Goal: Find specific page/section: Find specific page/section

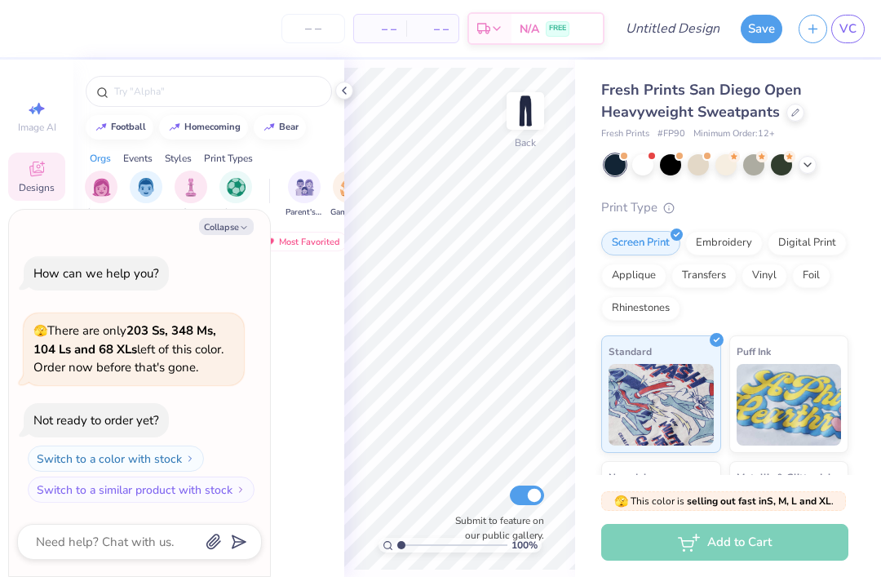
click at [215, 225] on button "Collapse" at bounding box center [226, 226] width 55 height 17
type textarea "x"
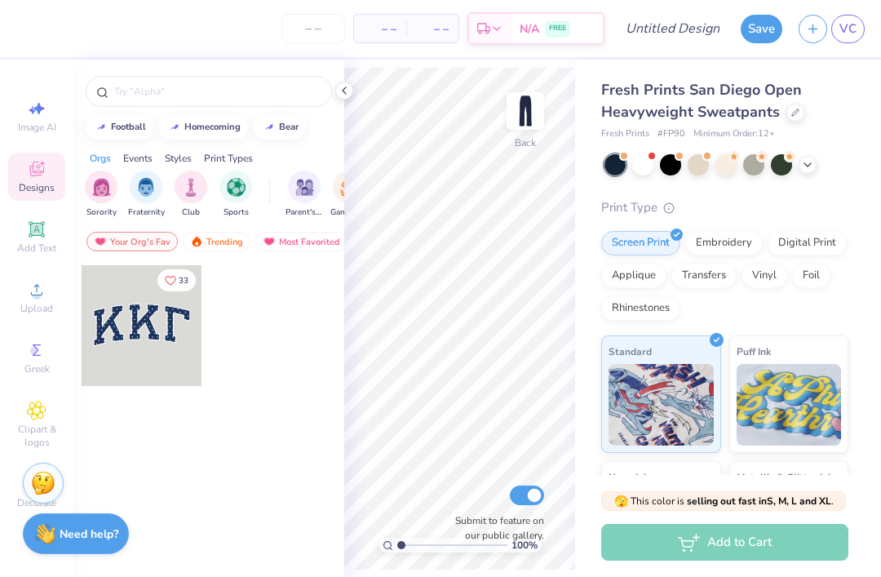
click at [115, 251] on div "Your Org's Fav" at bounding box center [132, 242] width 91 height 20
click at [208, 240] on div "Most Favorited" at bounding box center [206, 242] width 92 height 20
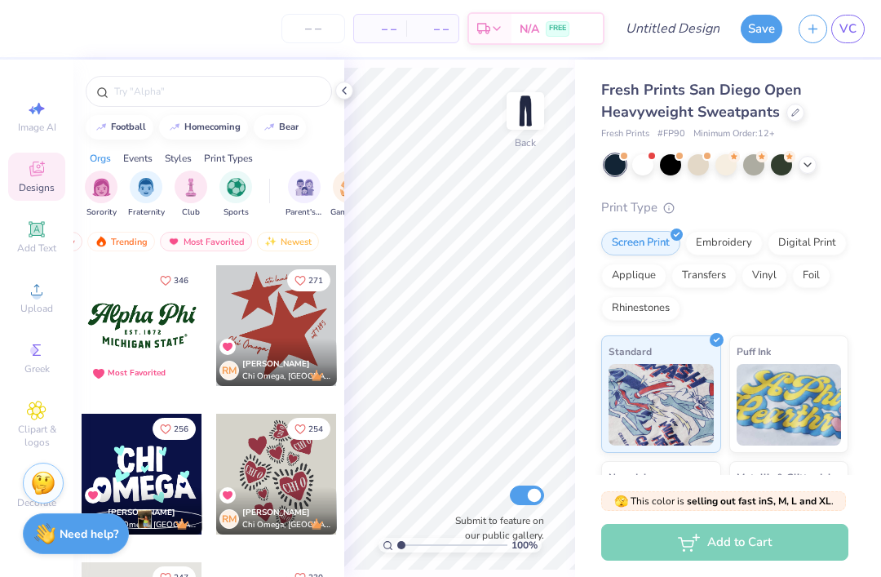
scroll to position [-1, 0]
click at [298, 243] on div "Newest" at bounding box center [288, 242] width 62 height 20
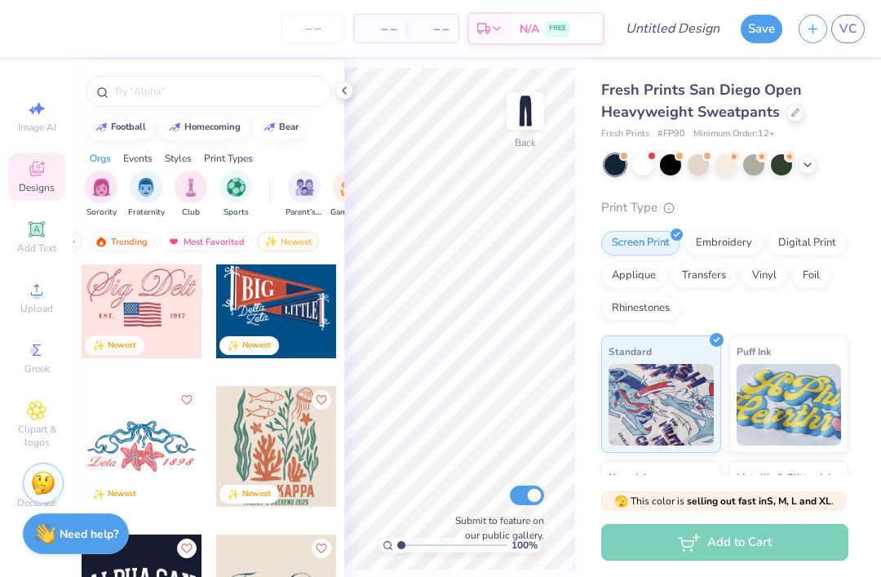
scroll to position [3148, 0]
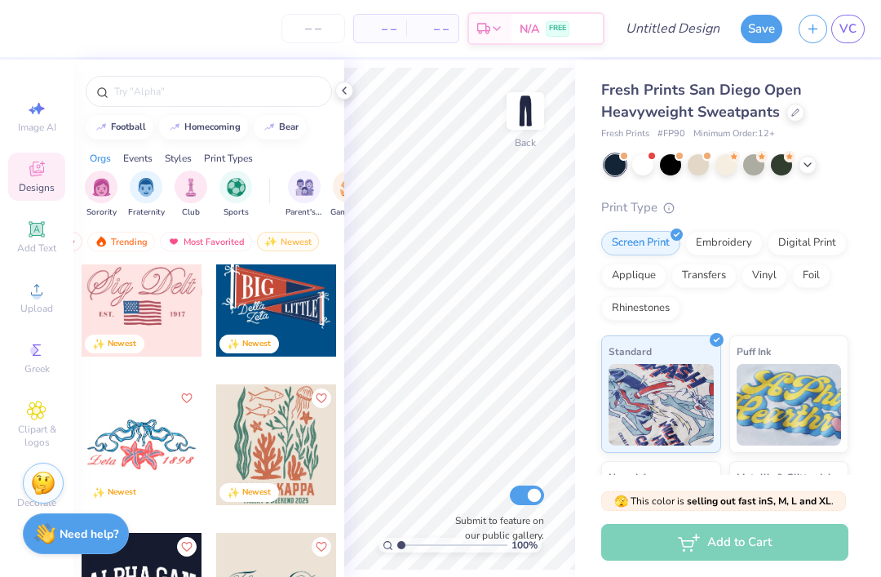
click at [36, 354] on icon at bounding box center [37, 349] width 8 height 11
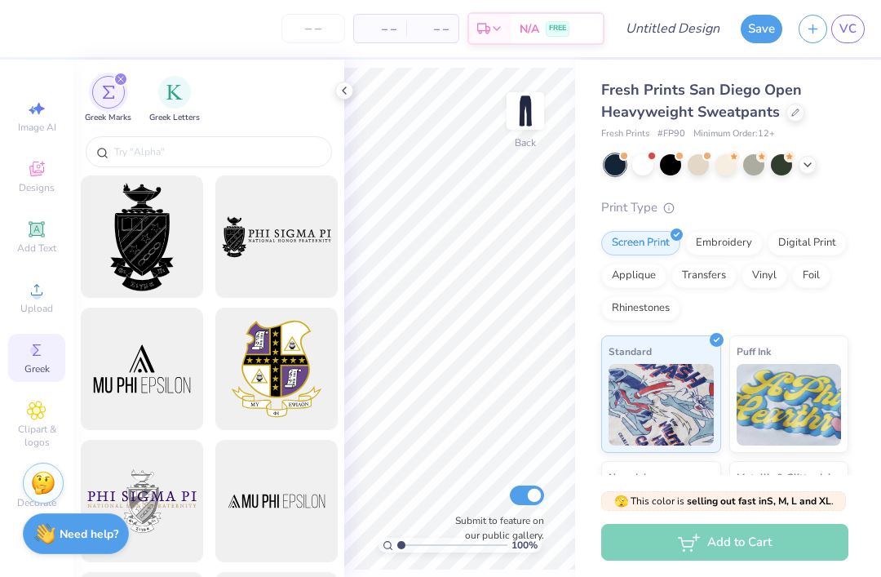
click at [35, 172] on icon at bounding box center [37, 169] width 20 height 20
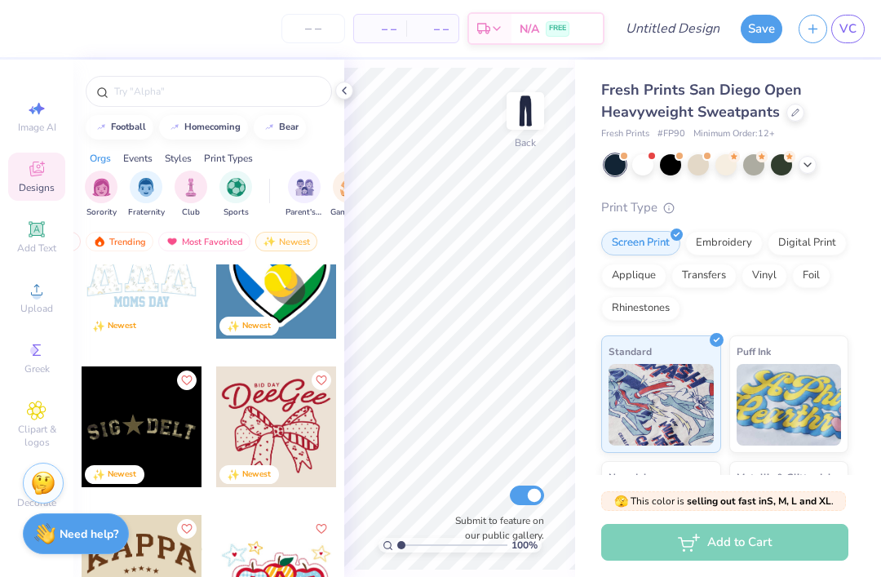
scroll to position [0, 95]
click at [282, 245] on div "Newest" at bounding box center [288, 242] width 62 height 20
click at [286, 247] on div "Newest" at bounding box center [288, 242] width 62 height 20
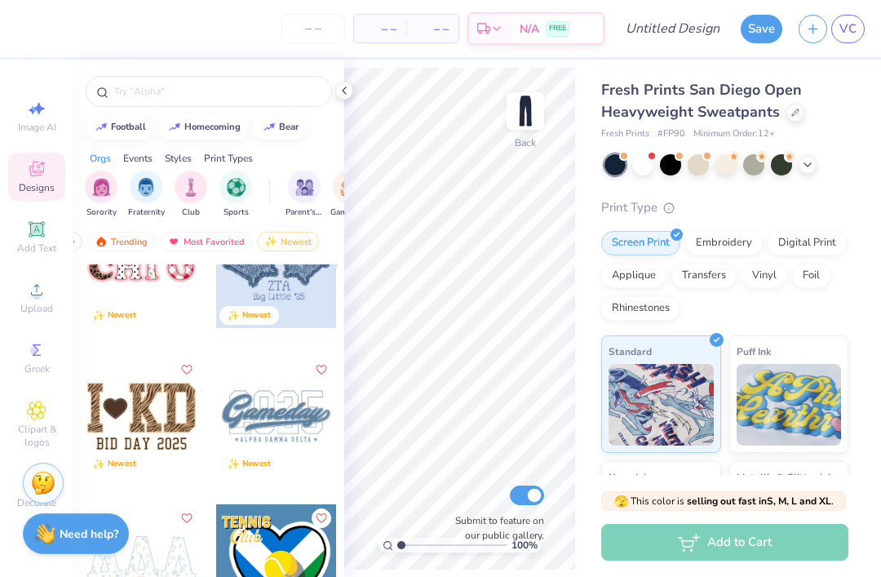
scroll to position [650, 0]
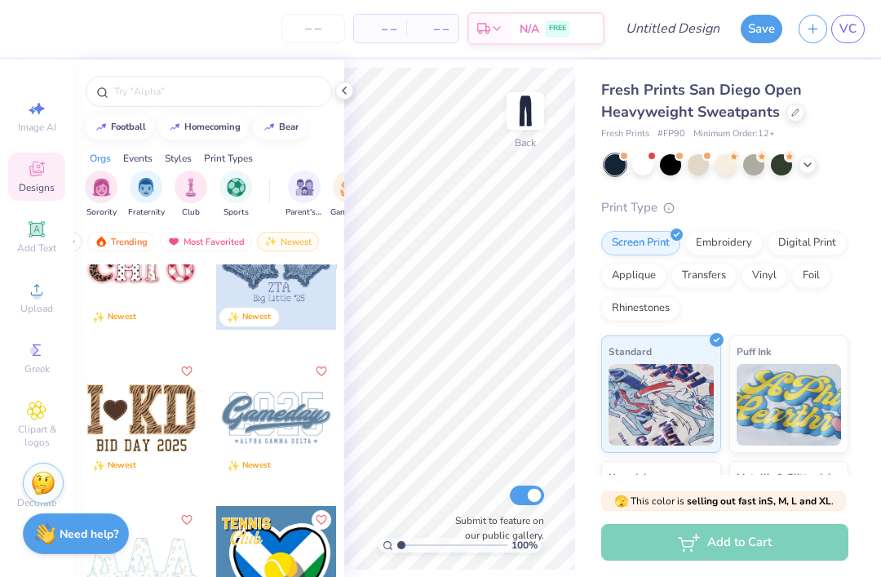
click at [298, 250] on div "Newest" at bounding box center [288, 242] width 62 height 20
click at [302, 241] on div "Newest" at bounding box center [288, 242] width 62 height 20
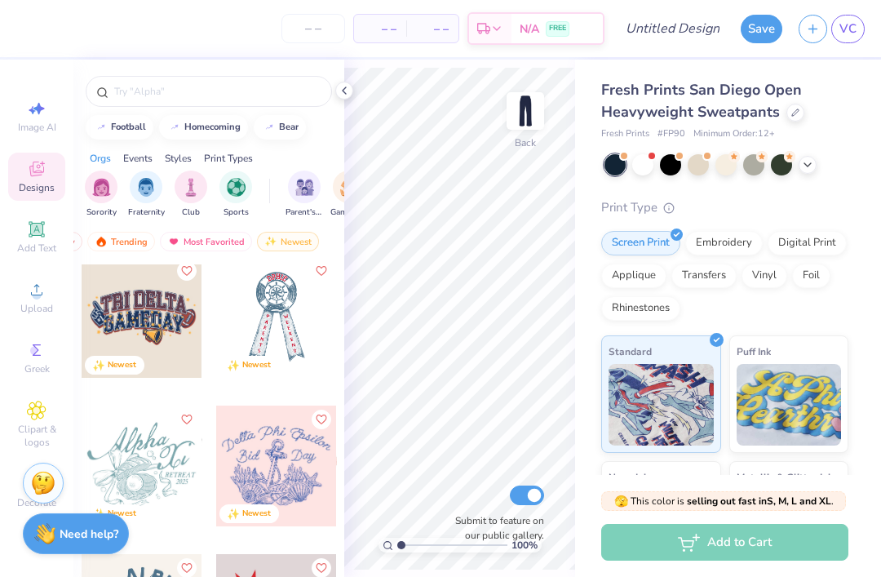
scroll to position [2387, 0]
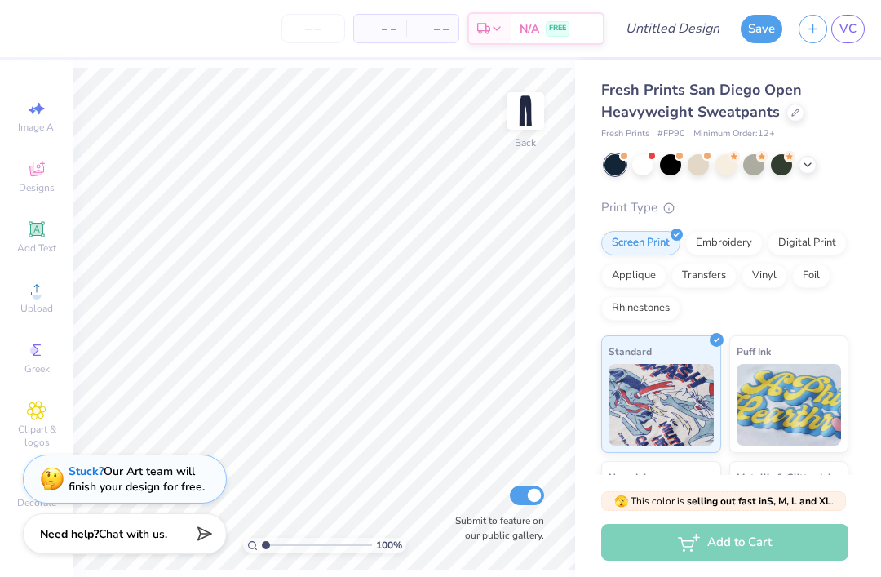
click at [43, 178] on icon at bounding box center [37, 169] width 20 height 20
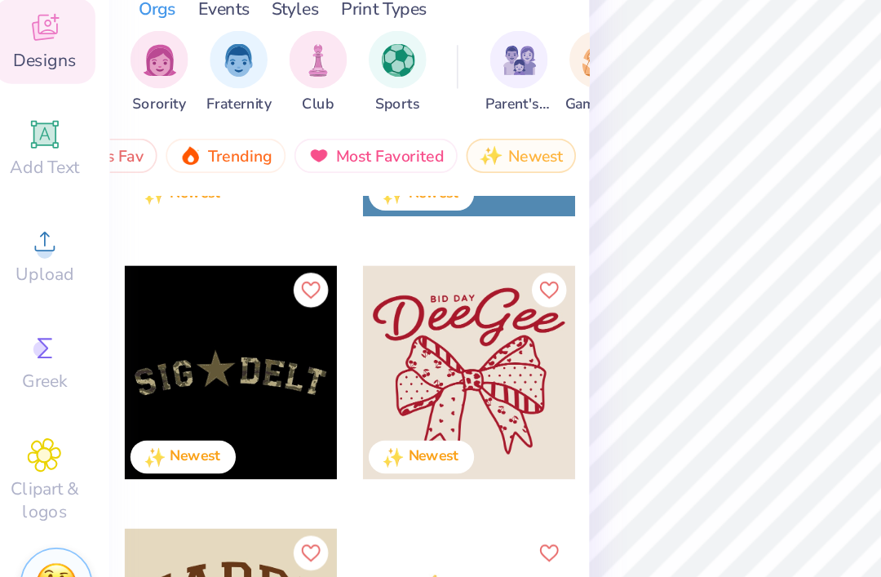
scroll to position [0, 0]
